Goal: Transaction & Acquisition: Purchase product/service

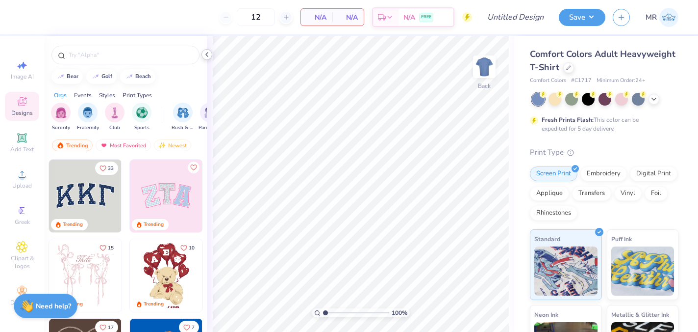
click at [202, 54] on div at bounding box center [207, 54] width 11 height 11
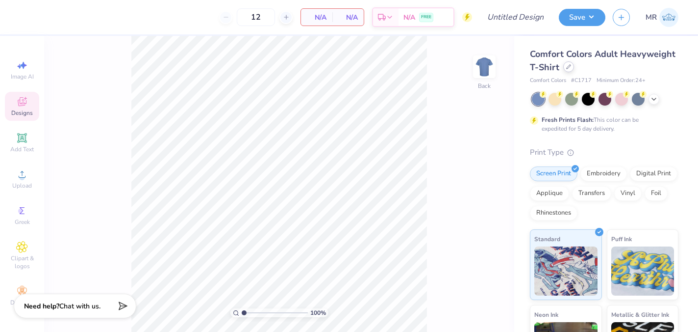
click at [570, 69] on icon at bounding box center [568, 66] width 5 height 5
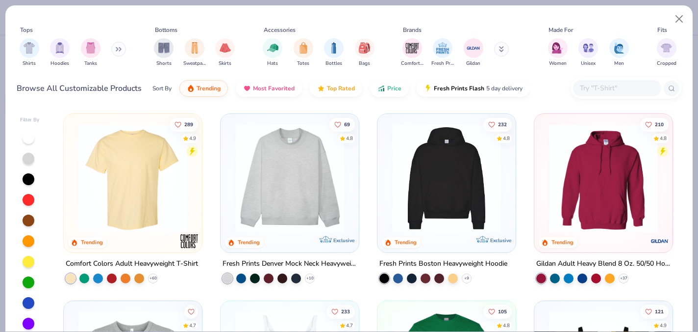
click at [598, 89] on input "text" at bounding box center [617, 87] width 76 height 11
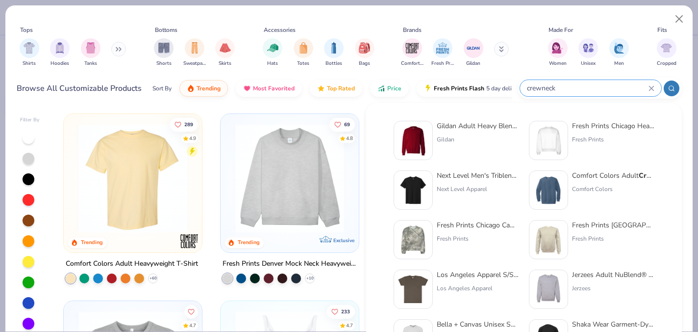
type input "crewneck"
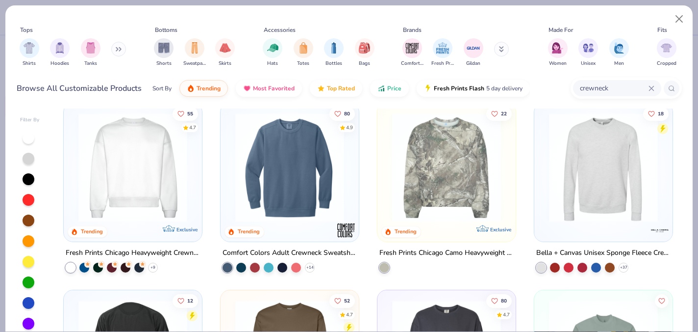
scroll to position [15, 0]
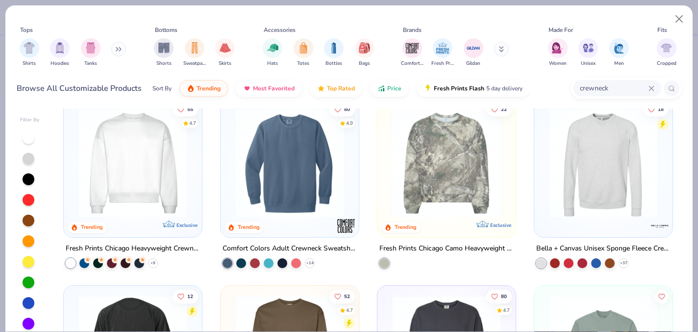
click at [173, 155] on img at bounding box center [133, 162] width 119 height 109
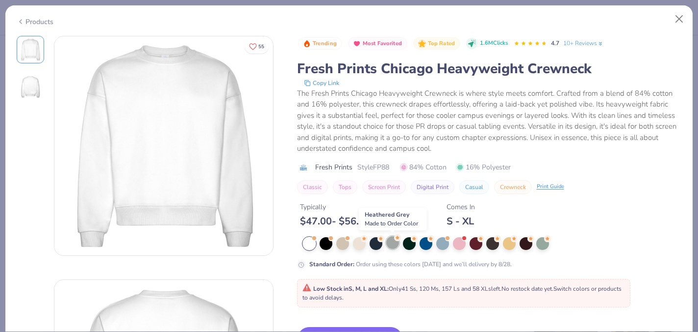
click at [394, 244] on div at bounding box center [392, 242] width 13 height 13
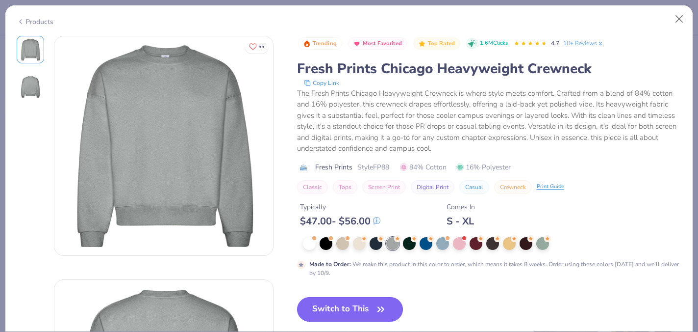
click at [352, 303] on button "Switch to This" at bounding box center [350, 309] width 106 height 25
type input "50"
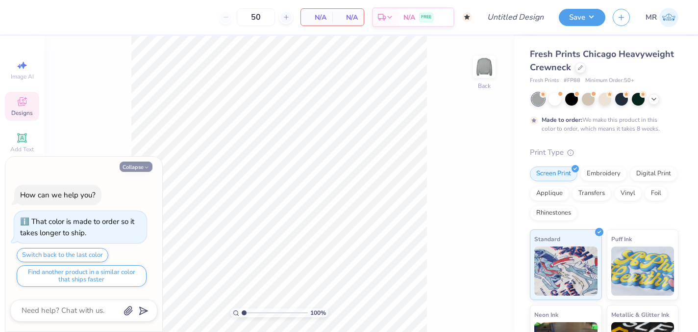
click at [132, 164] on button "Collapse" at bounding box center [136, 166] width 33 height 10
type textarea "x"
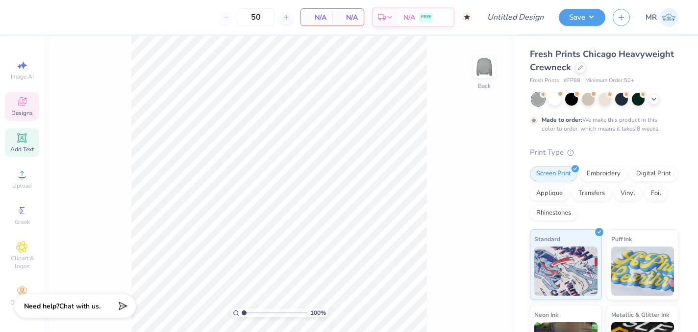
click at [21, 139] on icon at bounding box center [21, 137] width 7 height 7
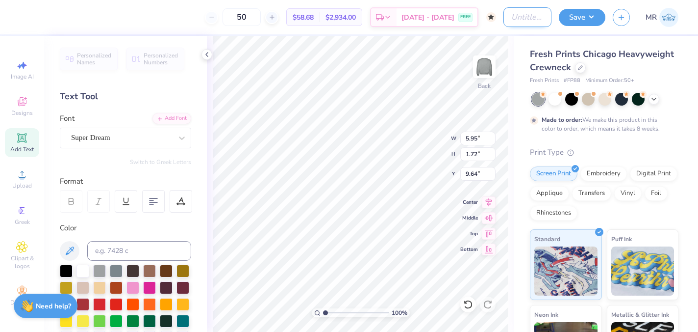
click at [525, 21] on input "Design Title" at bounding box center [528, 17] width 48 height 20
type input "axo dads weekend"
click at [584, 23] on button "Save" at bounding box center [582, 15] width 47 height 17
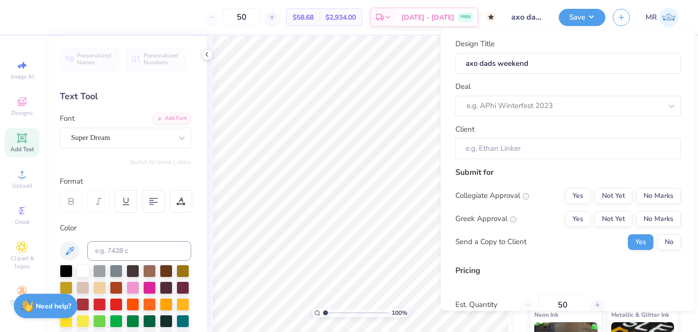
click at [573, 116] on div "Design Title axo dads weekend Deal e.g. APhi Winterfest 2023 Client" at bounding box center [569, 98] width 226 height 121
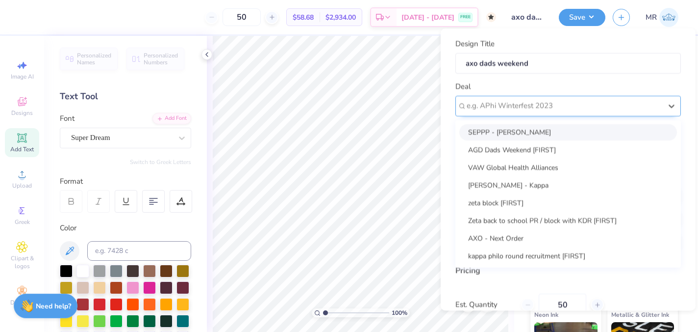
click at [567, 107] on div at bounding box center [564, 105] width 195 height 13
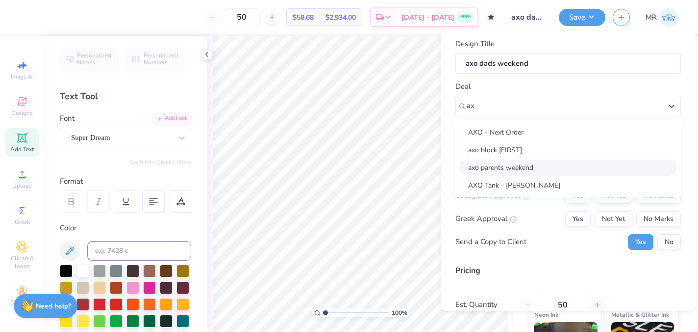
click at [541, 163] on div "axo parents weekend" at bounding box center [569, 167] width 218 height 16
type input "ax"
type input "[PERSON_NAME]"
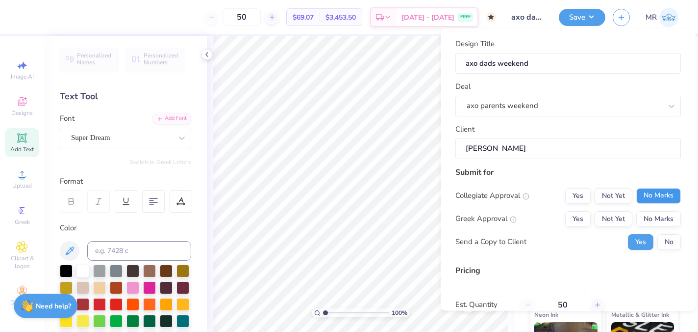
click at [662, 188] on button "No Marks" at bounding box center [659, 195] width 45 height 16
click at [578, 217] on button "Yes" at bounding box center [578, 218] width 26 height 16
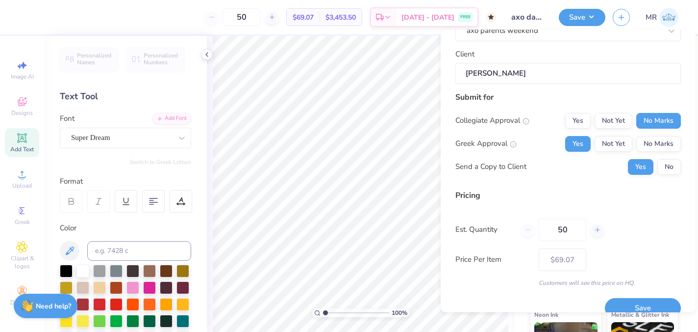
scroll to position [92, 0]
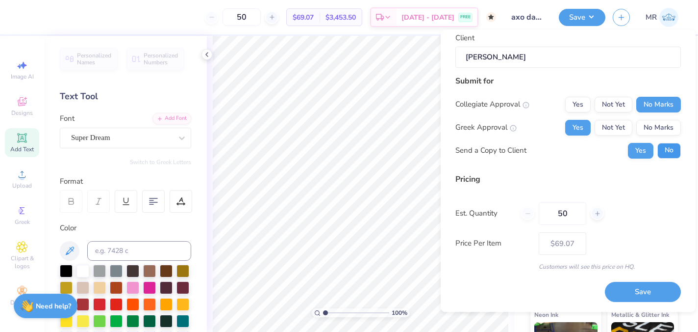
click at [677, 150] on button "No" at bounding box center [670, 151] width 24 height 16
click at [657, 304] on div "Design Title axo dads weekend Deal axo parents weekend Client [PERSON_NAME] Sub…" at bounding box center [568, 171] width 255 height 282
click at [652, 294] on button "Save" at bounding box center [643, 292] width 76 height 20
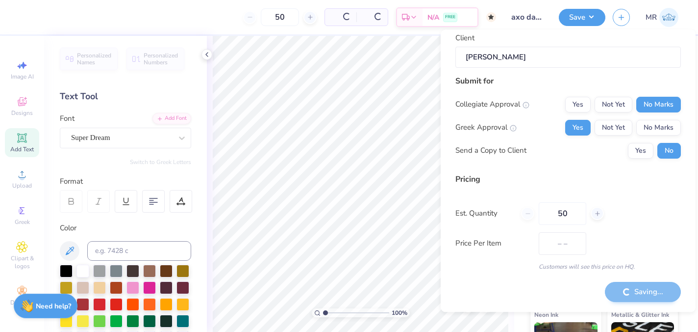
type input "$69.07"
click at [204, 54] on icon at bounding box center [207, 55] width 8 height 8
